Goal: Task Accomplishment & Management: Use online tool/utility

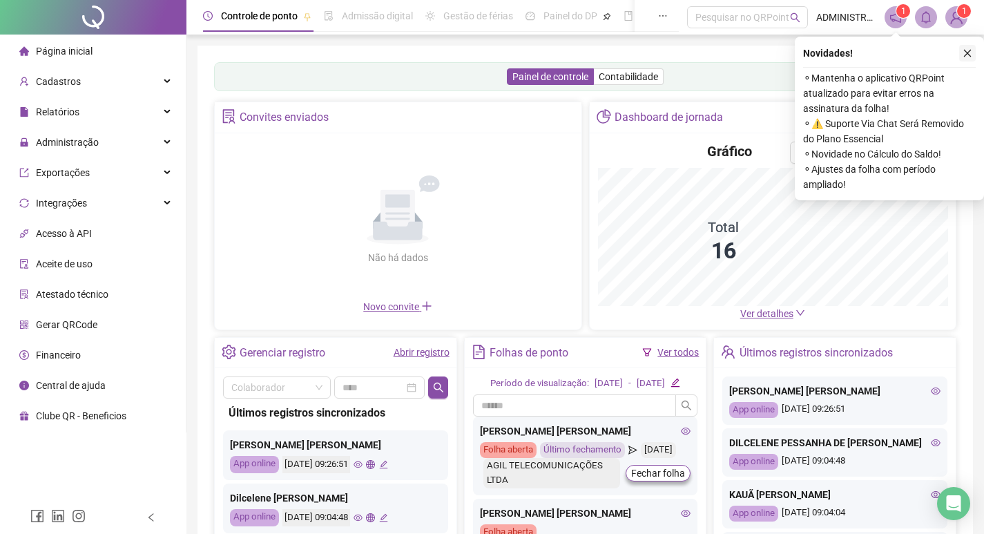
click at [966, 51] on icon "close" at bounding box center [968, 53] width 10 height 10
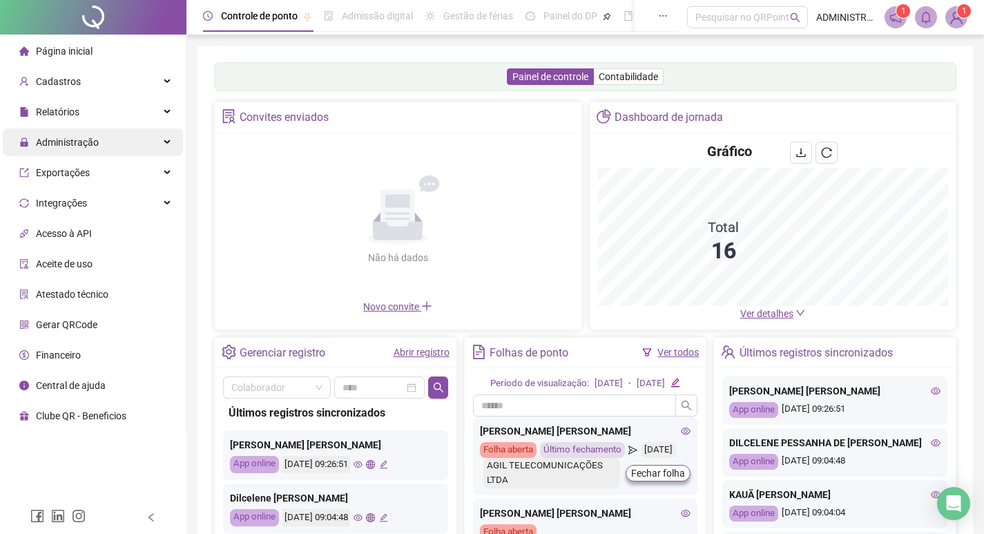
click at [86, 145] on span "Administração" at bounding box center [67, 142] width 63 height 11
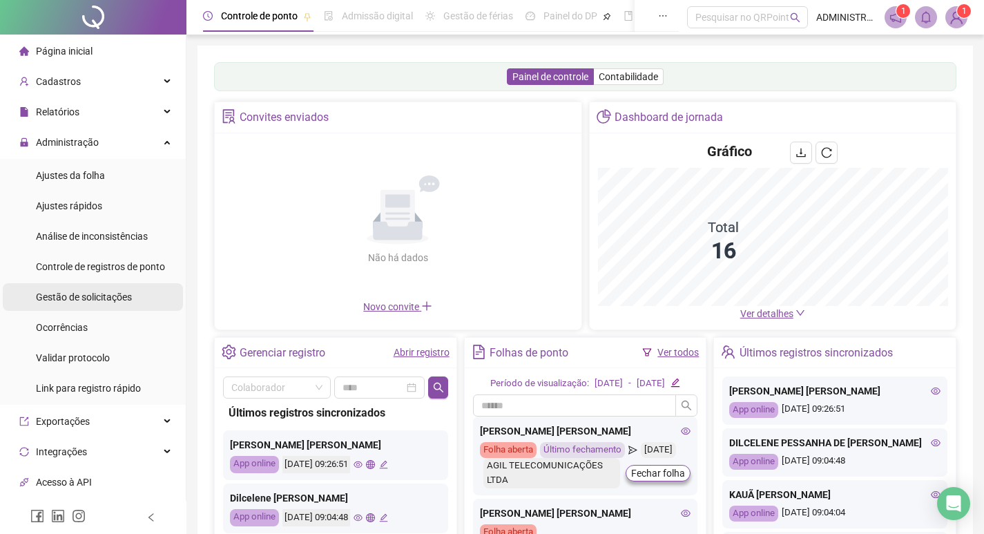
click at [89, 300] on span "Gestão de solicitações" at bounding box center [84, 296] width 96 height 11
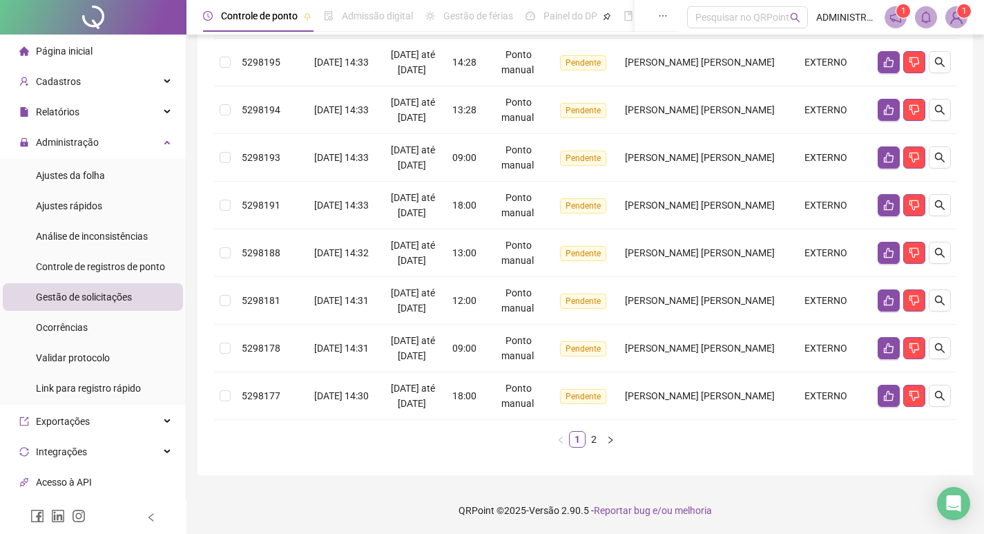
scroll to position [389, 0]
click at [593, 439] on link "2" at bounding box center [593, 438] width 15 height 15
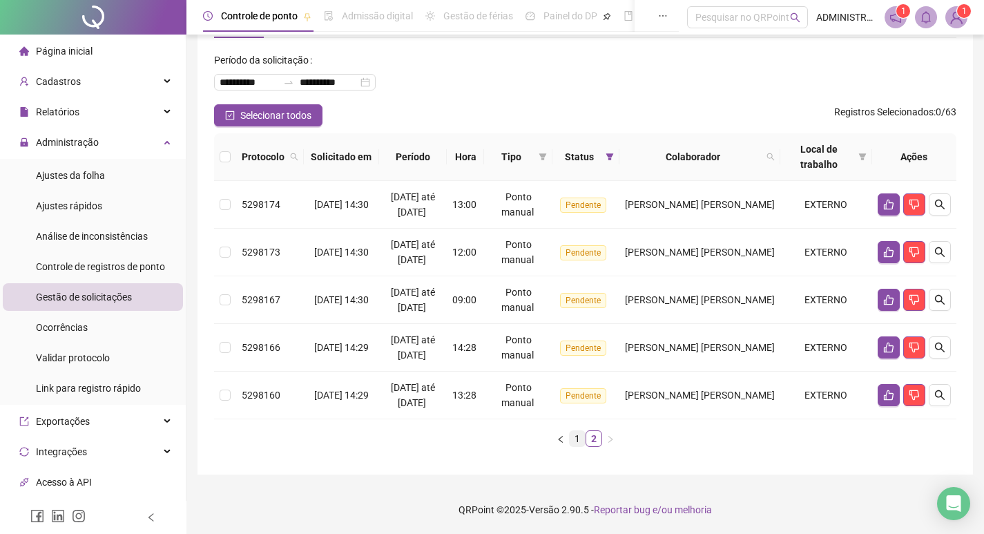
click at [577, 436] on link "1" at bounding box center [577, 438] width 15 height 15
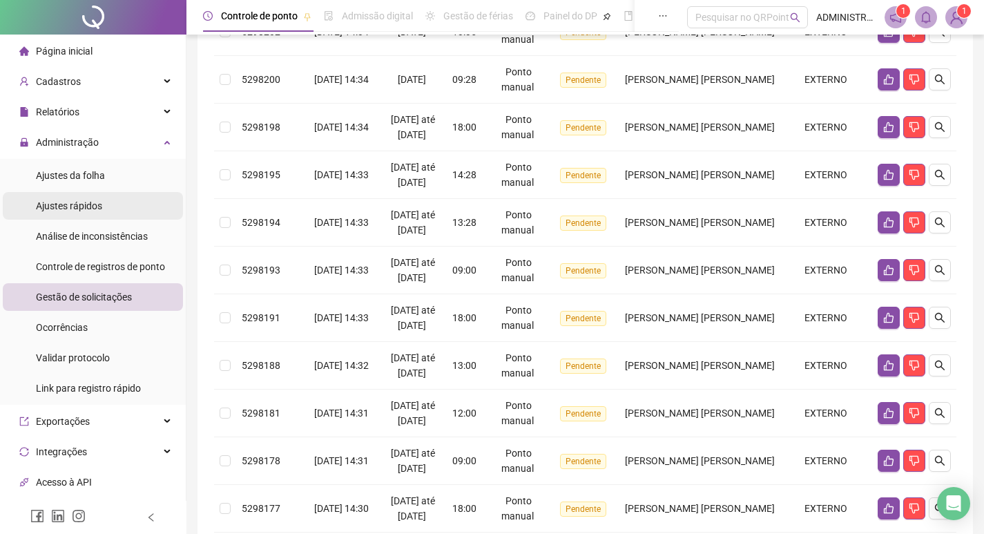
scroll to position [251, 0]
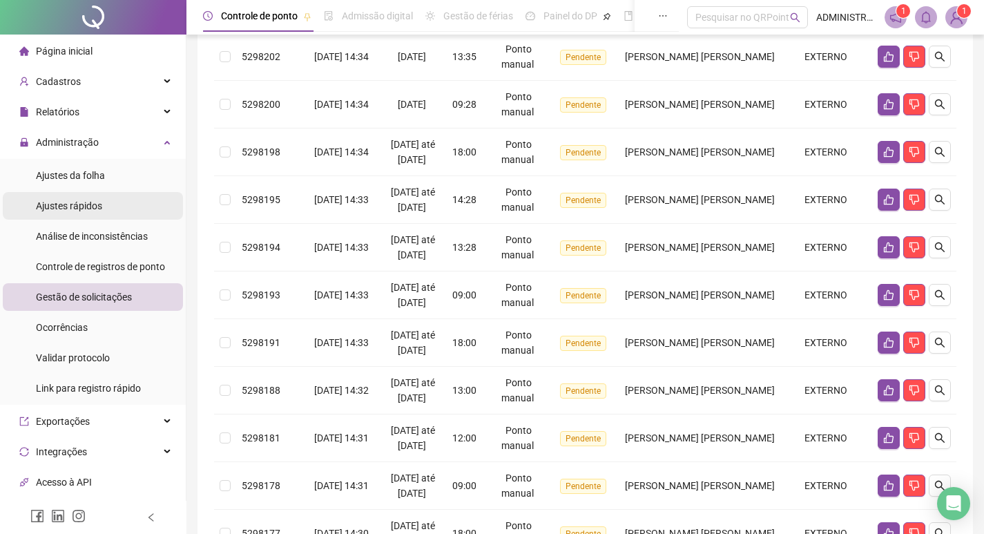
click at [97, 206] on span "Ajustes rápidos" at bounding box center [69, 205] width 66 height 11
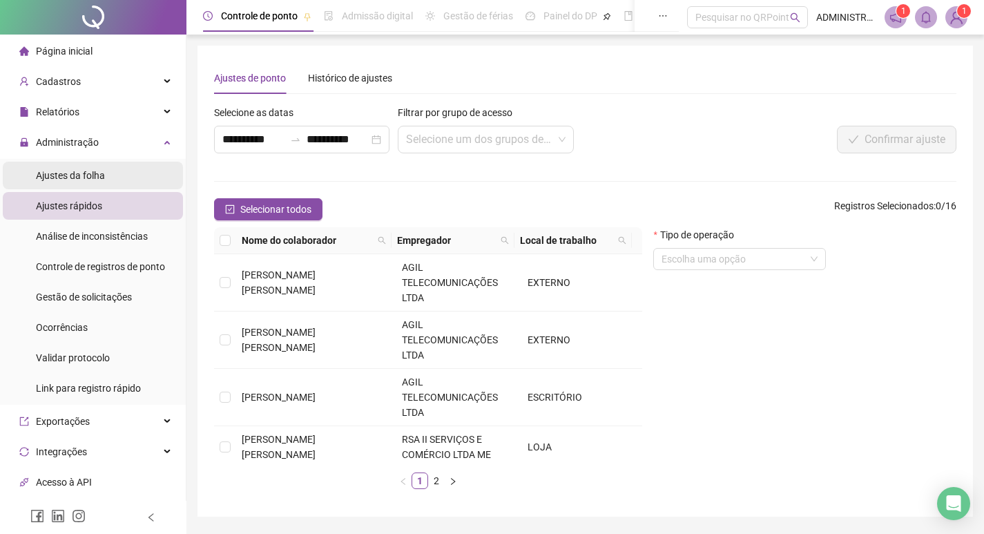
click at [86, 170] on span "Ajustes da folha" at bounding box center [70, 175] width 69 height 11
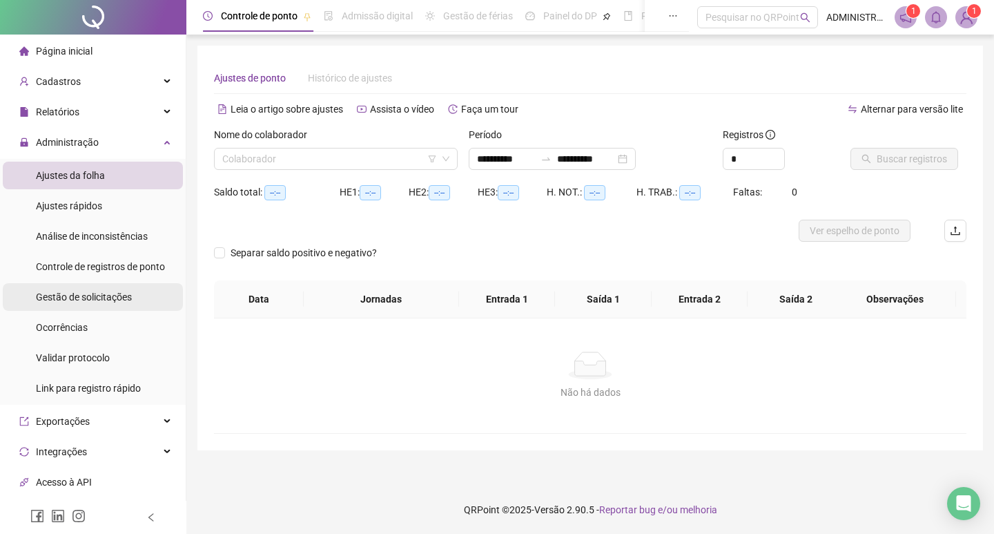
type input "**********"
drag, startPoint x: 744, startPoint y: 157, endPoint x: 733, endPoint y: 159, distance: 11.2
click at [733, 159] on input "*" at bounding box center [754, 158] width 61 height 21
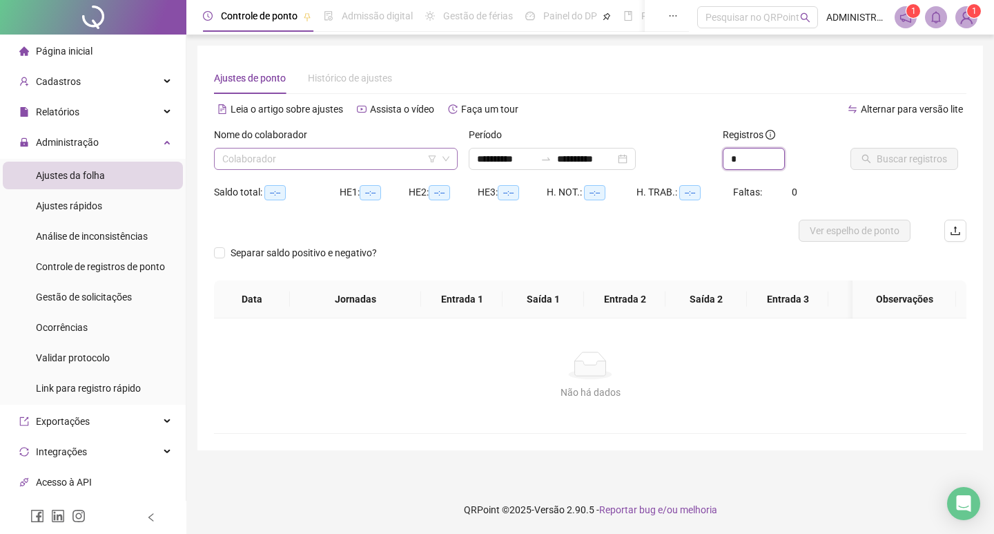
type input "*"
click at [326, 160] on input "search" at bounding box center [329, 158] width 215 height 21
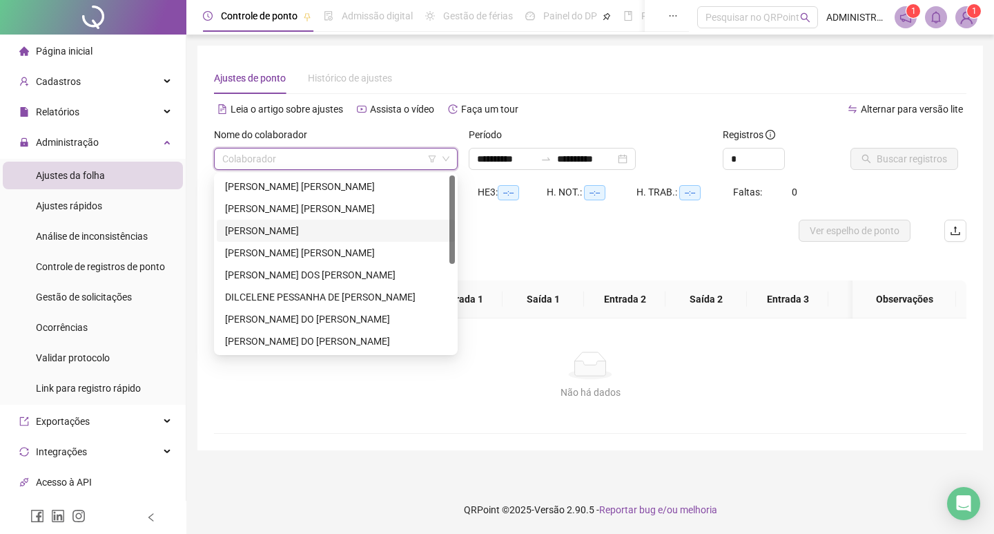
click at [298, 231] on div "CARLOS HENRIQUE ROSA JUNIOR" at bounding box center [336, 230] width 222 height 15
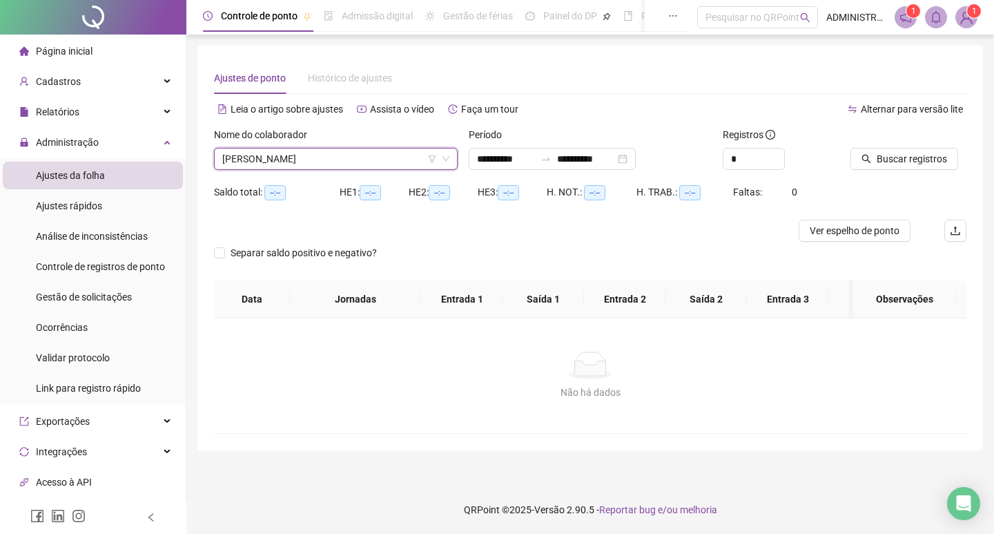
click at [287, 160] on span "CARLOS HENRIQUE ROSA JUNIOR" at bounding box center [335, 158] width 227 height 21
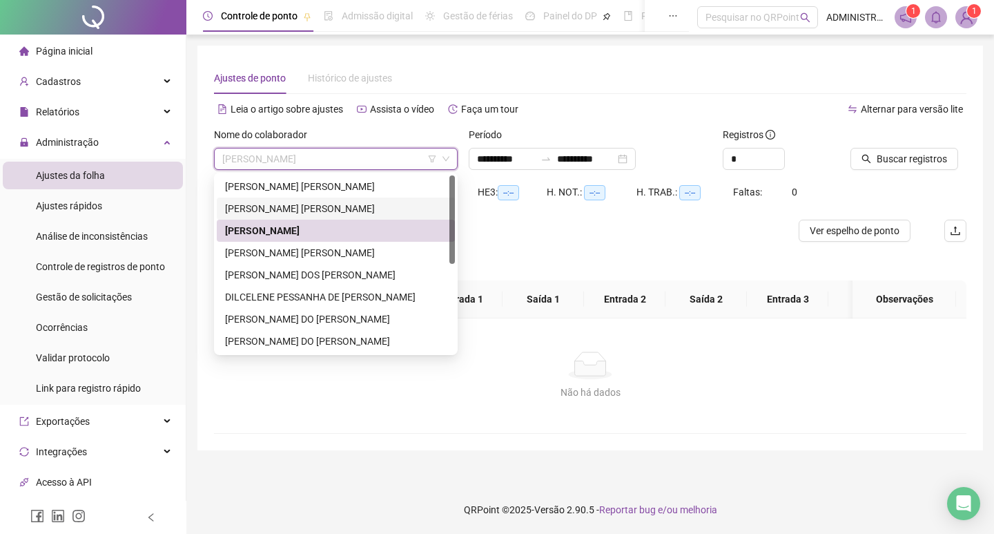
click at [284, 208] on div "ARIDIO DA SILVA JACINTHO" at bounding box center [336, 208] width 222 height 15
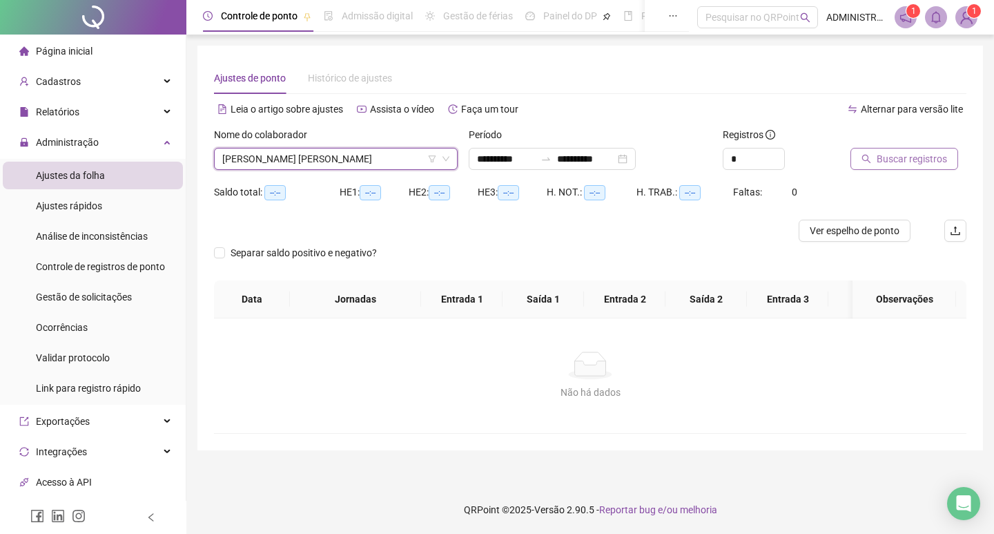
click at [903, 166] on span "Buscar registros" at bounding box center [912, 158] width 70 height 15
